Goal: Transaction & Acquisition: Purchase product/service

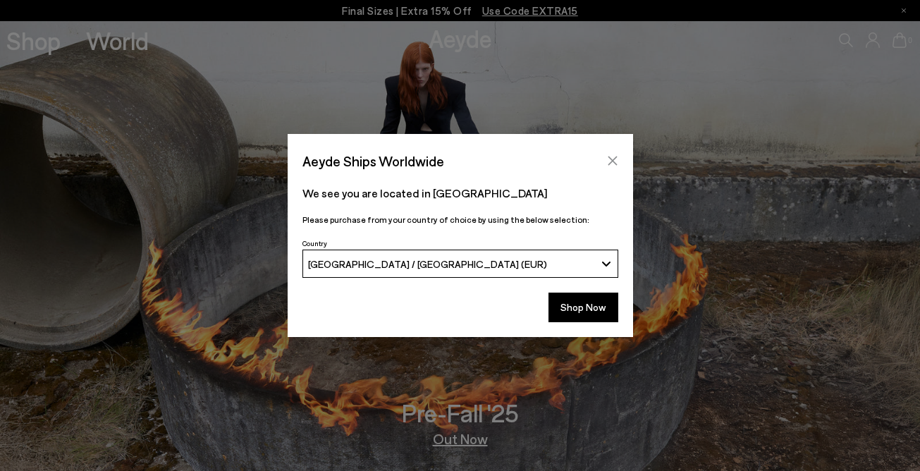
click at [615, 159] on icon "Close" at bounding box center [612, 160] width 11 height 11
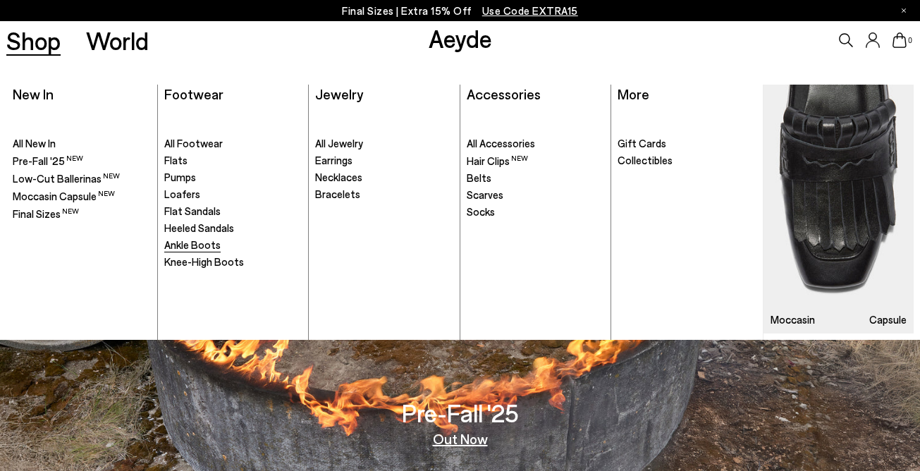
click at [193, 246] on span "Ankle Boots" at bounding box center [192, 244] width 56 height 13
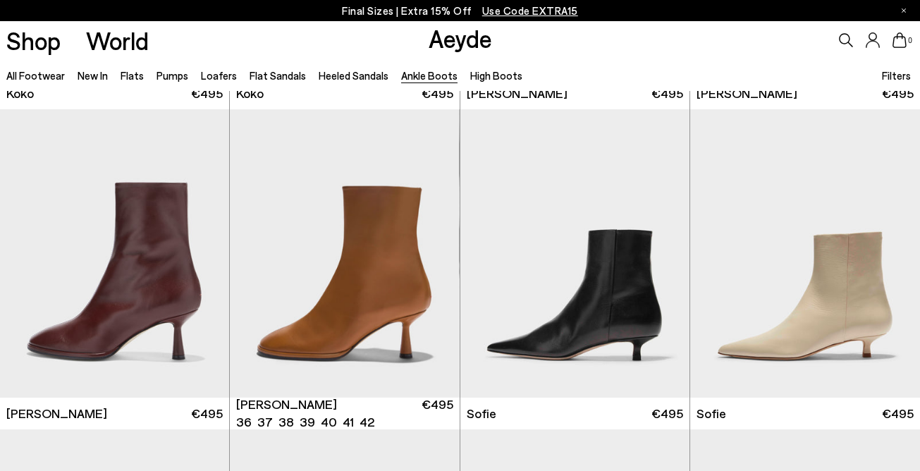
scroll to position [967, 0]
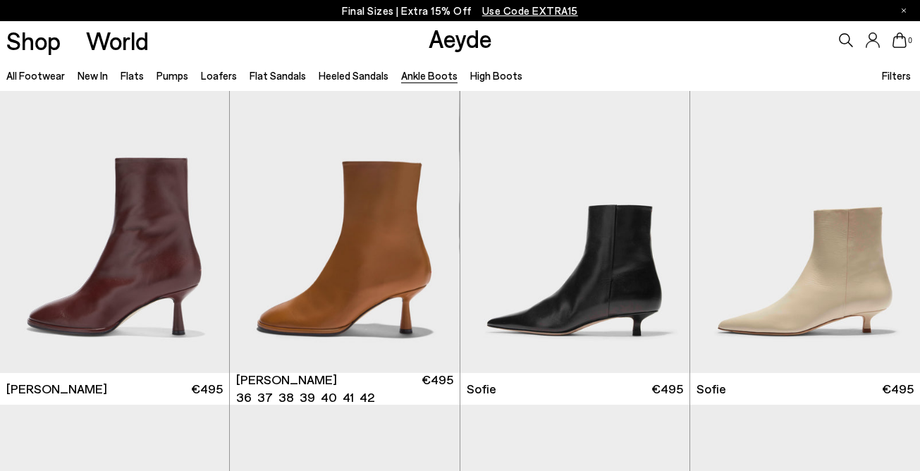
click at [393, 324] on img "1 / 6" at bounding box center [344, 229] width 229 height 288
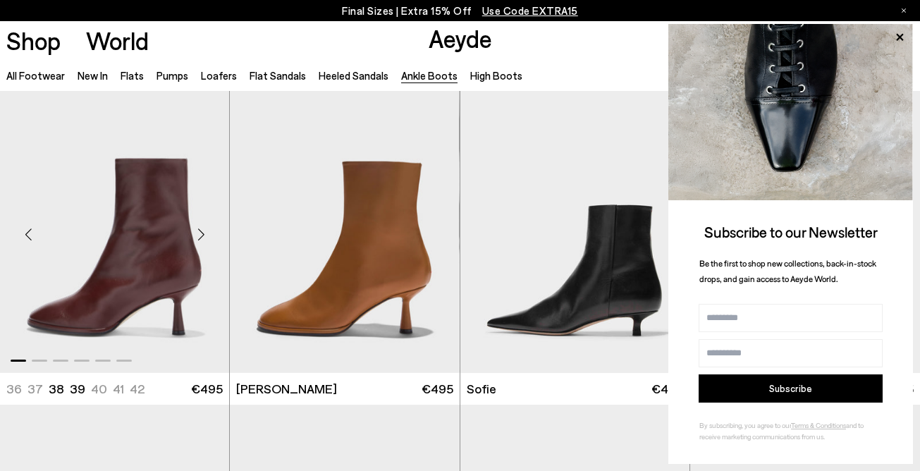
click at [159, 272] on img "1 / 6" at bounding box center [114, 229] width 229 height 288
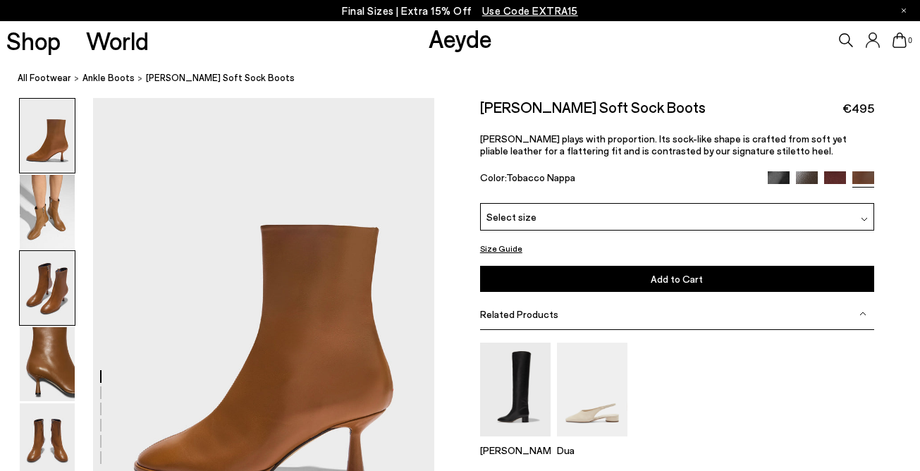
click at [56, 285] on img at bounding box center [47, 288] width 55 height 74
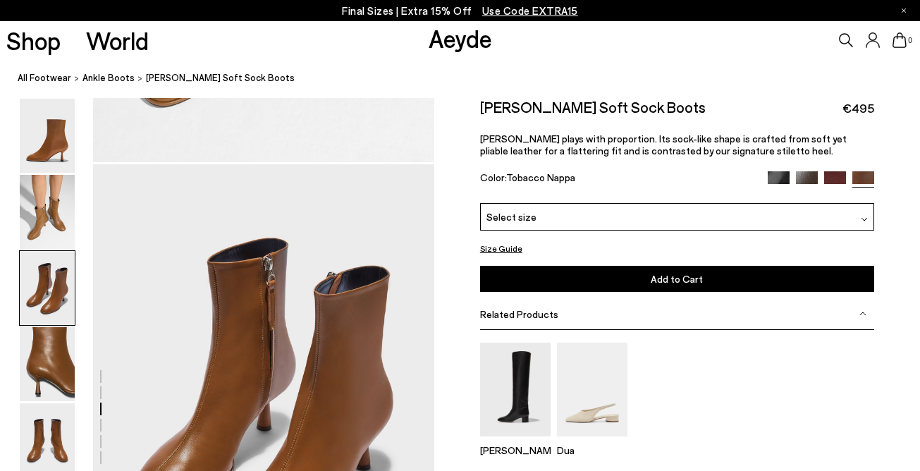
scroll to position [914, 0]
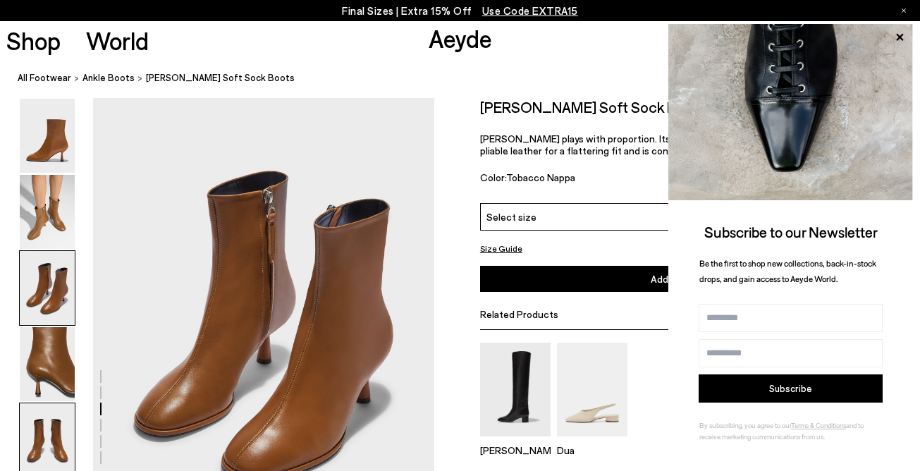
click at [51, 450] on img at bounding box center [47, 440] width 55 height 74
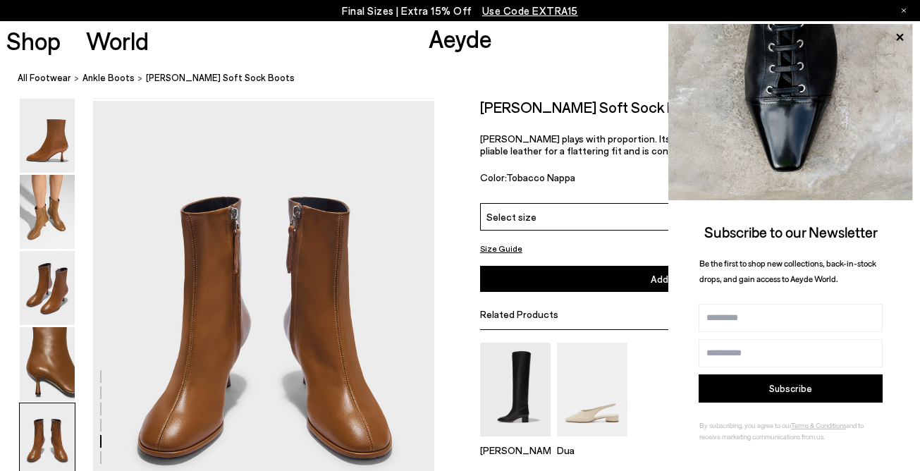
scroll to position [1827, 0]
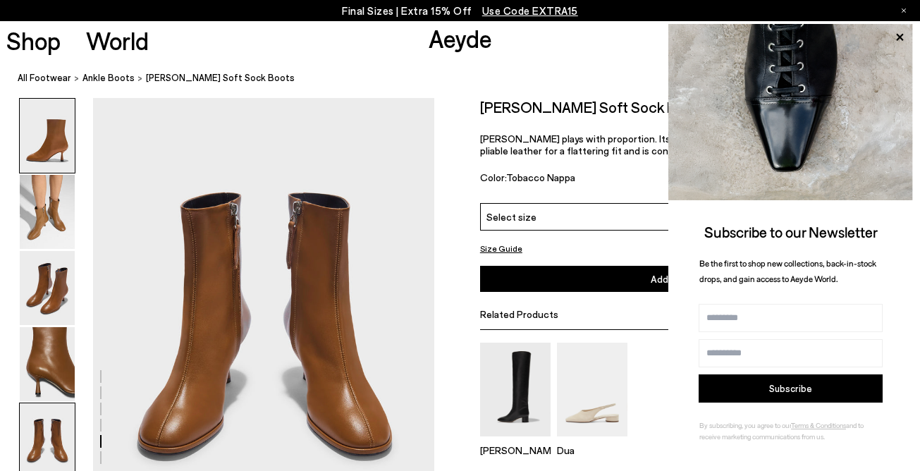
click at [49, 154] on img at bounding box center [47, 136] width 55 height 74
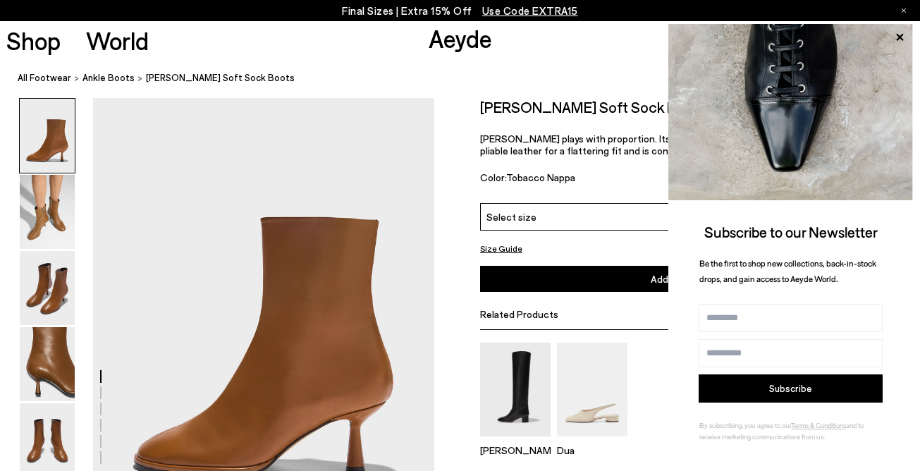
scroll to position [0, 0]
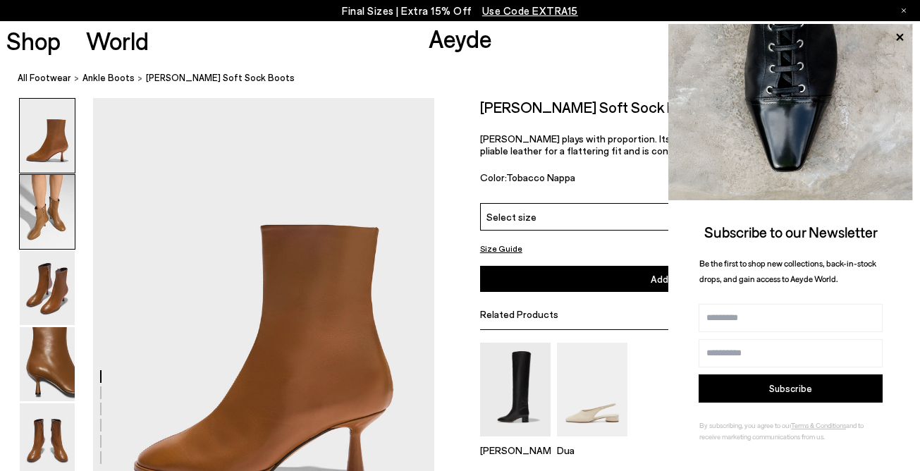
click at [42, 212] on img at bounding box center [47, 212] width 55 height 74
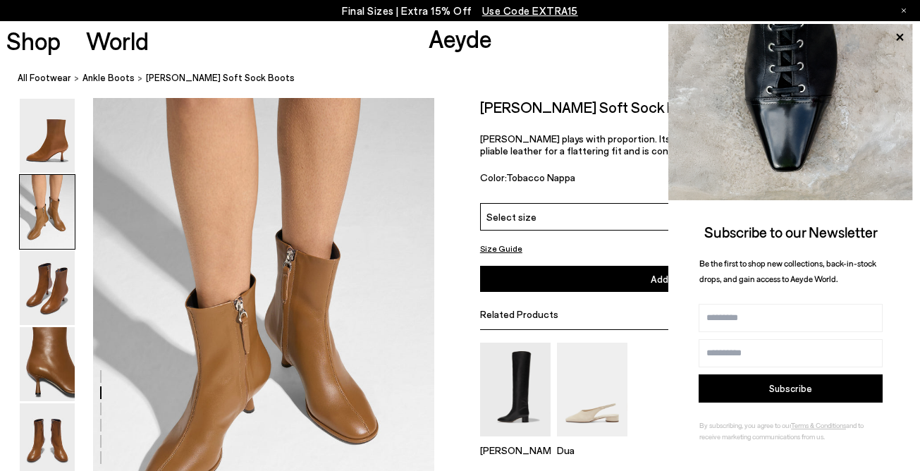
scroll to position [458, 0]
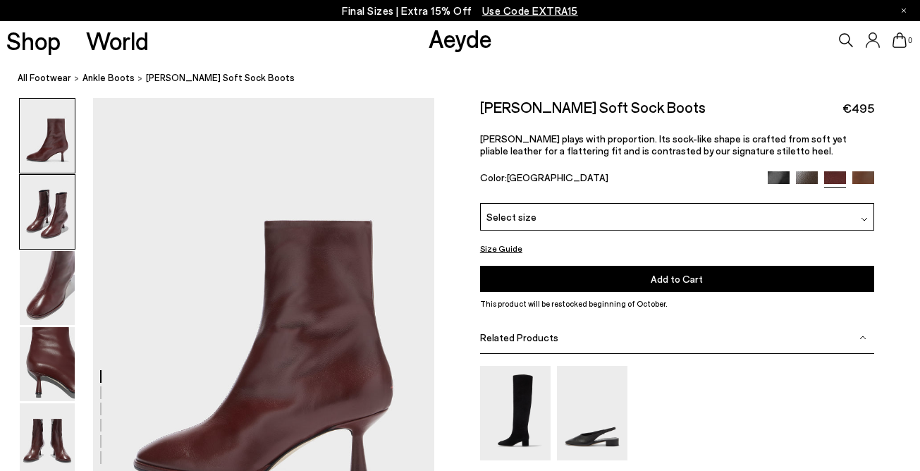
click at [51, 211] on img at bounding box center [47, 212] width 55 height 74
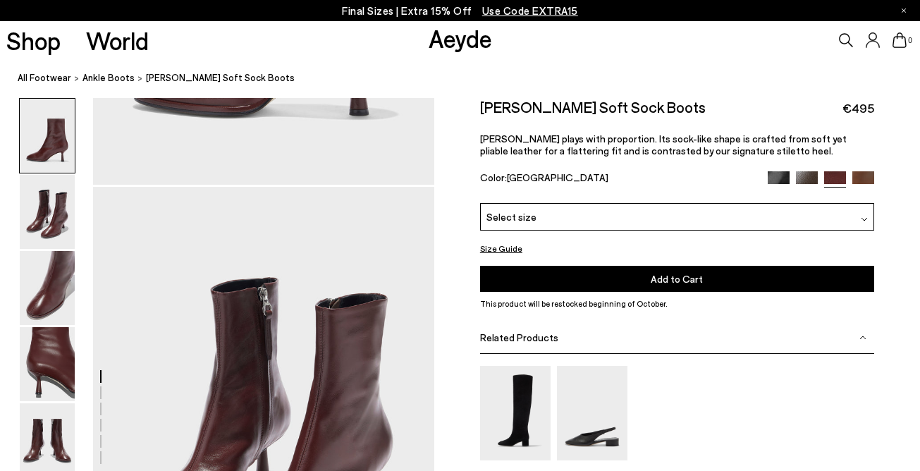
scroll to position [458, 0]
